Goal: Use online tool/utility: Utilize a website feature to perform a specific function

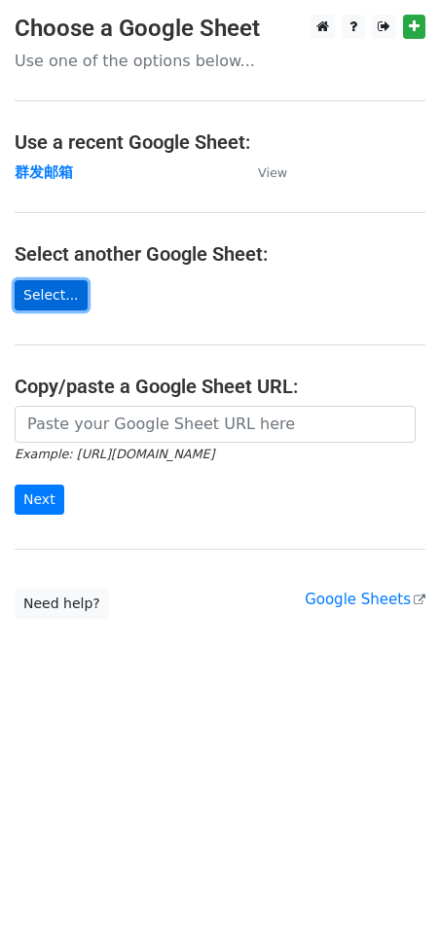
click at [54, 304] on link "Select..." at bounding box center [51, 295] width 73 height 30
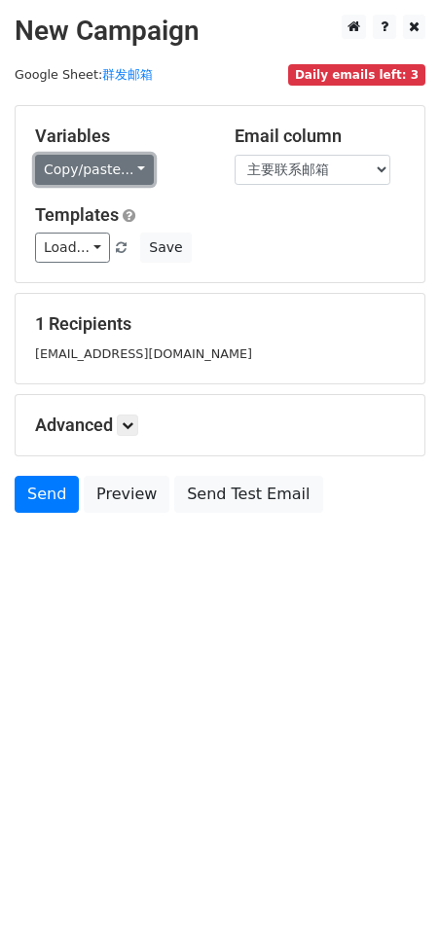
click at [108, 163] on link "Copy/paste..." at bounding box center [94, 170] width 119 height 30
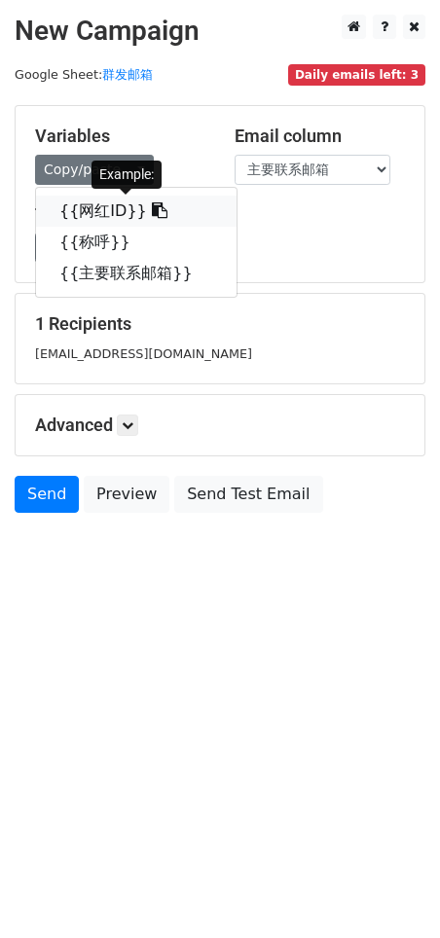
click at [106, 206] on link "{{网红ID}}" at bounding box center [136, 211] width 200 height 31
